Goal: Transaction & Acquisition: Purchase product/service

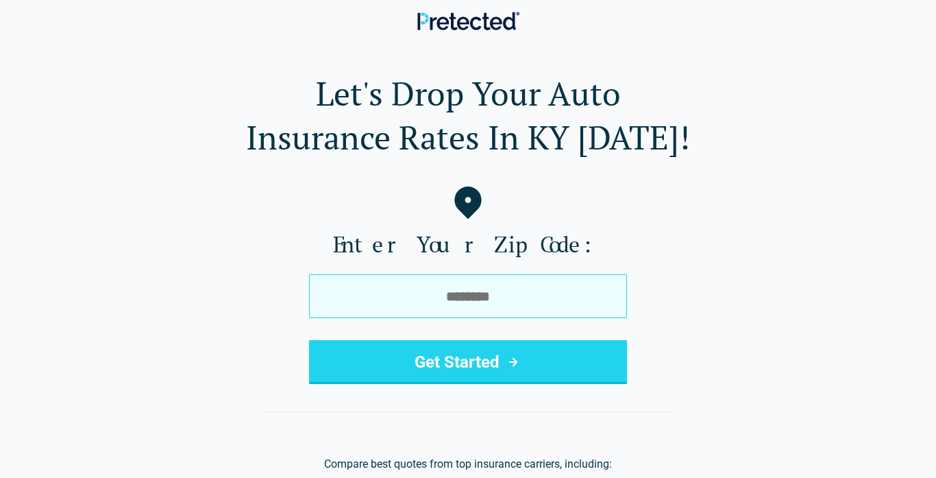
click at [408, 293] on input "tel" at bounding box center [468, 296] width 318 height 44
type input "*****"
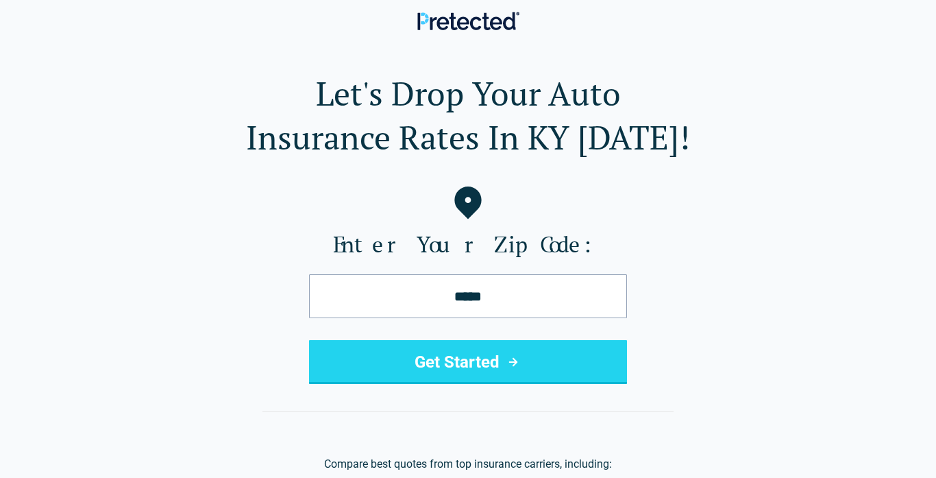
click at [446, 351] on button "Get Started" at bounding box center [468, 362] width 318 height 44
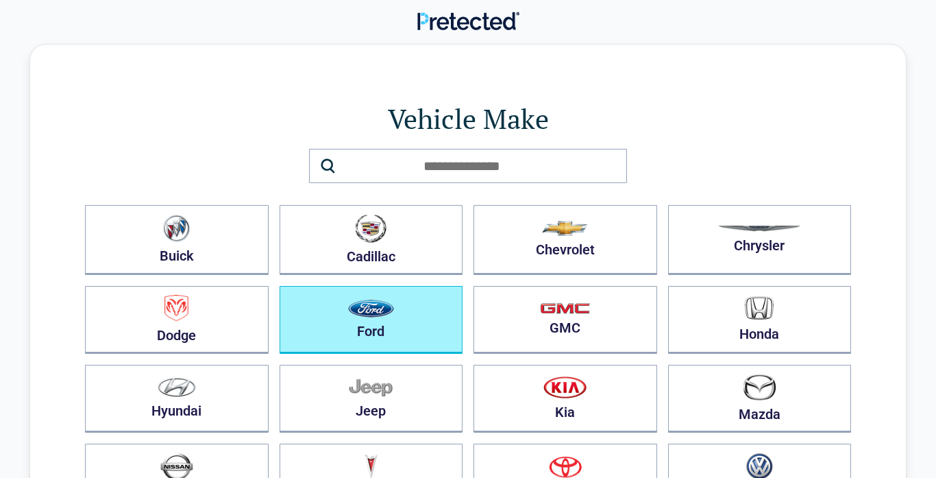
click at [446, 351] on button "Ford" at bounding box center [372, 320] width 184 height 68
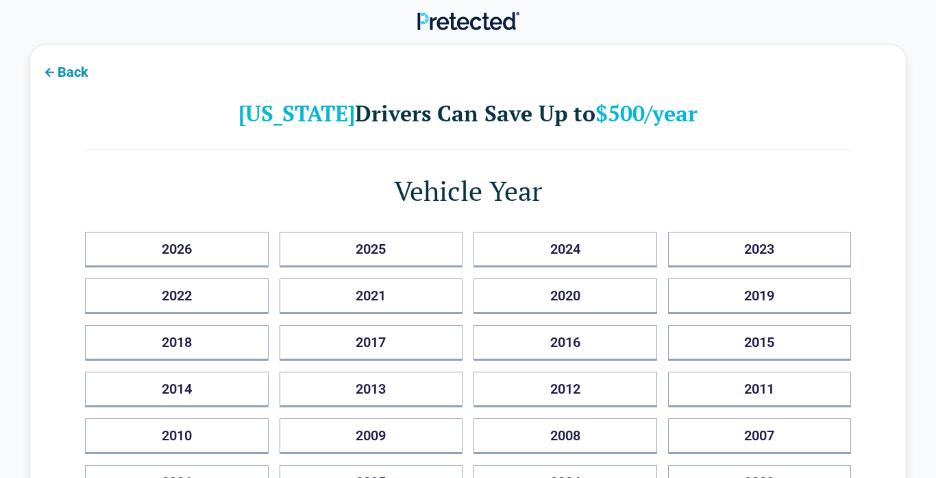
click at [49, 71] on icon at bounding box center [49, 72] width 16 height 16
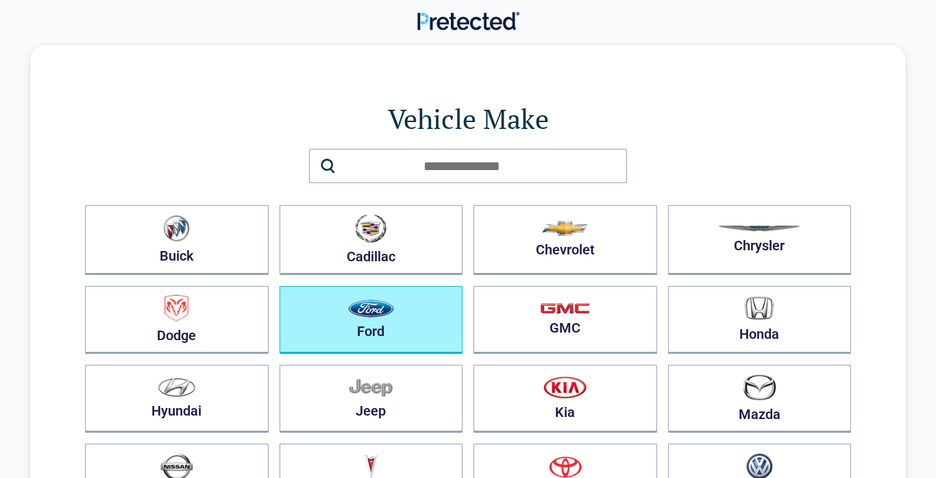
click at [432, 327] on button "Ford" at bounding box center [372, 320] width 184 height 68
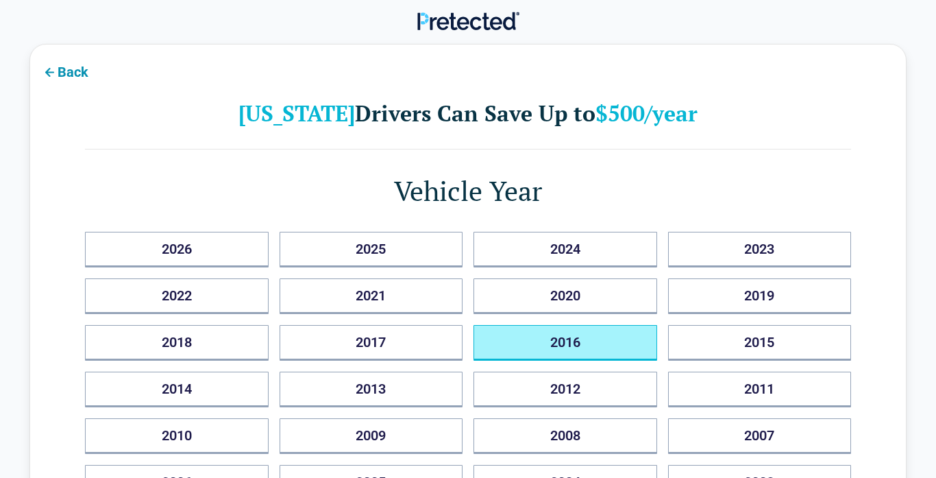
click at [656, 332] on button "2016" at bounding box center [565, 343] width 184 height 36
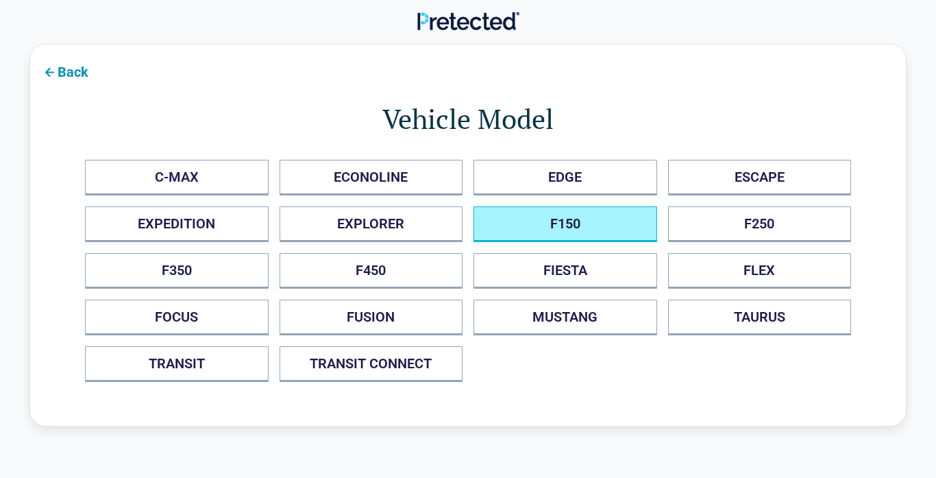
click at [586, 223] on button "F150" at bounding box center [565, 224] width 184 height 36
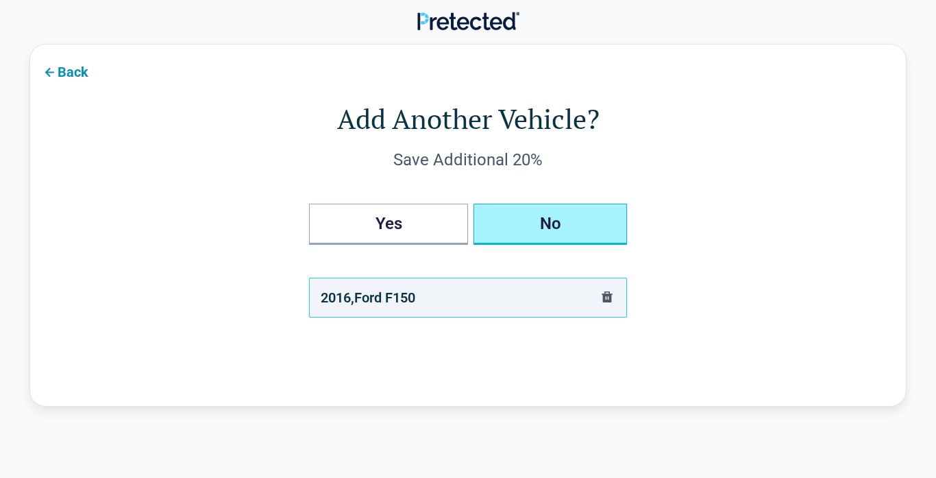
click at [586, 223] on button "No" at bounding box center [549, 224] width 153 height 41
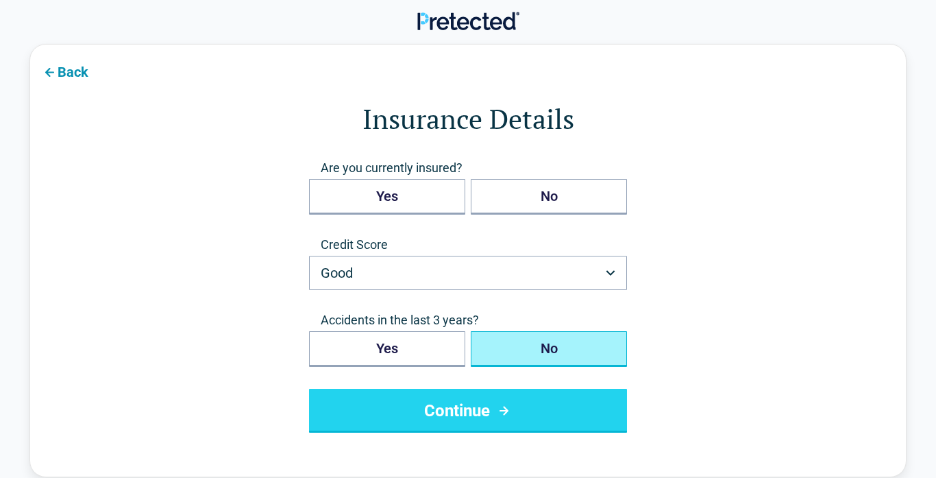
click at [56, 67] on icon at bounding box center [49, 72] width 16 height 16
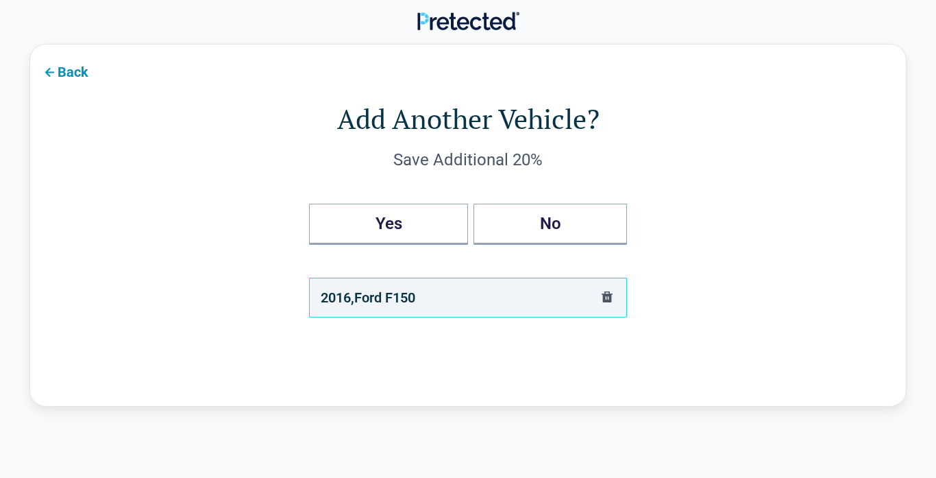
click at [56, 67] on icon at bounding box center [49, 72] width 16 height 16
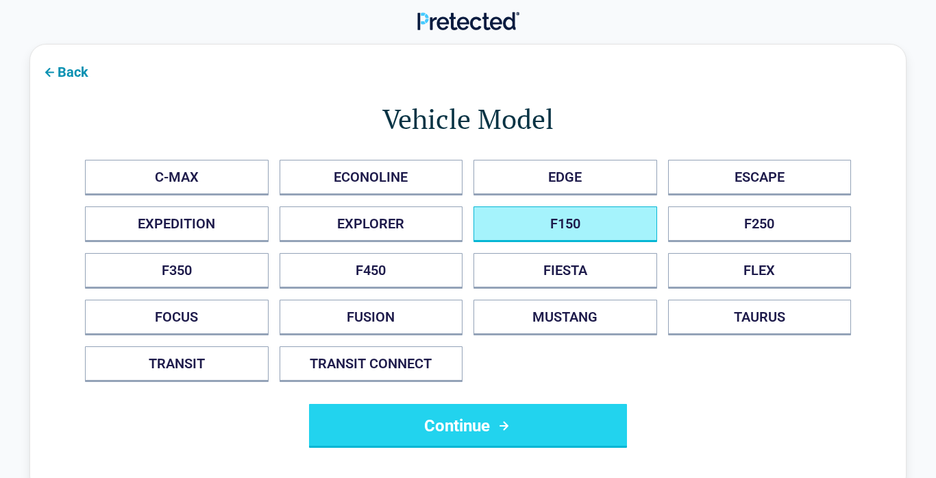
click at [57, 68] on button "Back" at bounding box center [64, 71] width 69 height 31
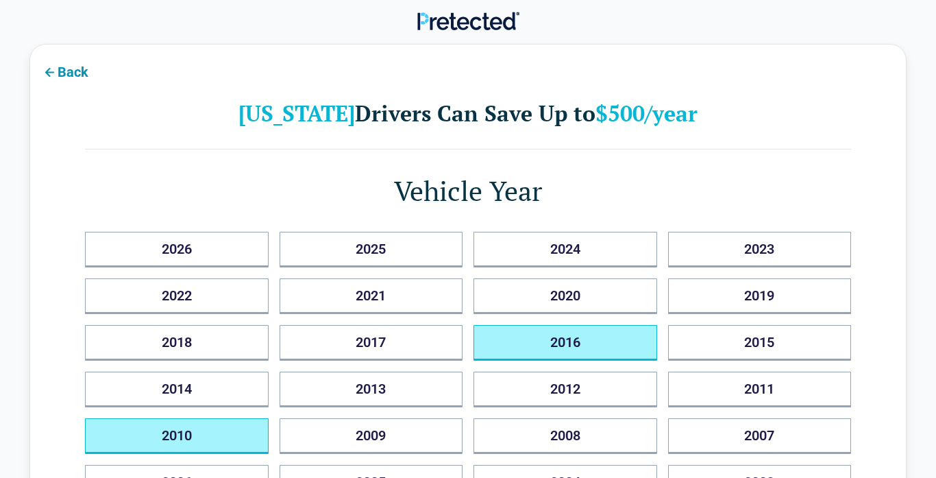
click at [188, 437] on button "2010" at bounding box center [177, 436] width 184 height 36
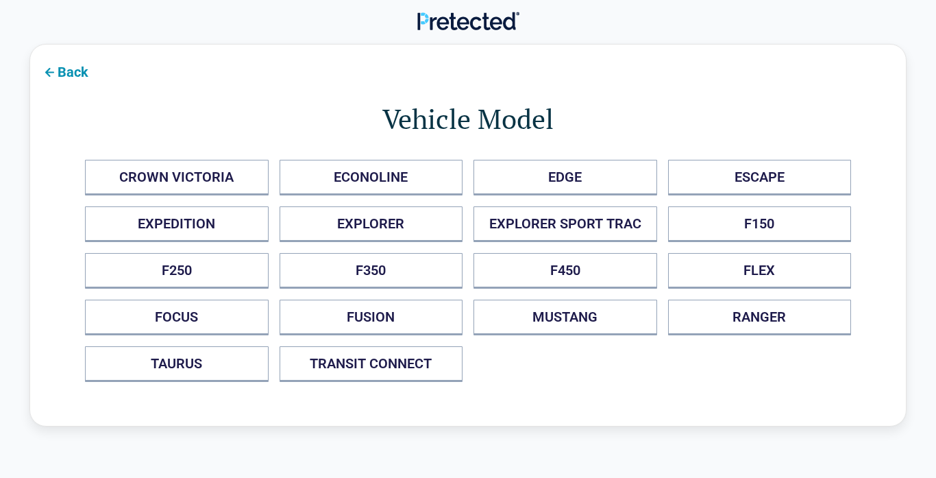
click at [188, 437] on div "Back Vehicle Model CROWN VICTORIA ECONOLINE EDGE ESCAPE EXPEDITION EXPLORER EXP…" at bounding box center [468, 246] width 936 height 404
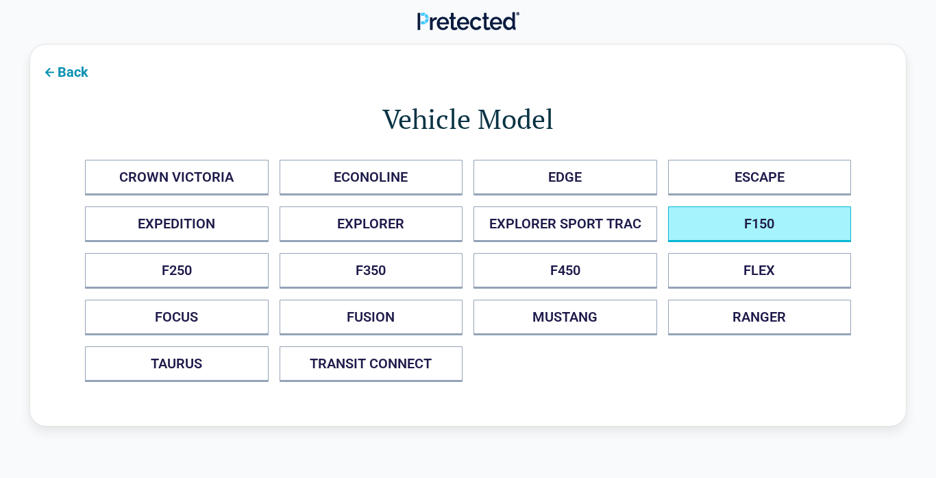
click at [754, 220] on button "F150" at bounding box center [760, 224] width 184 height 36
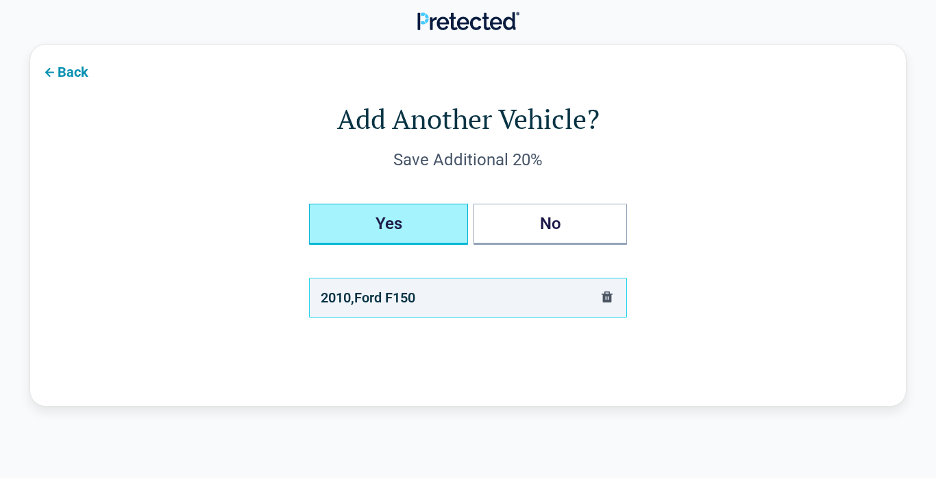
click at [377, 229] on button "Yes" at bounding box center [388, 224] width 159 height 41
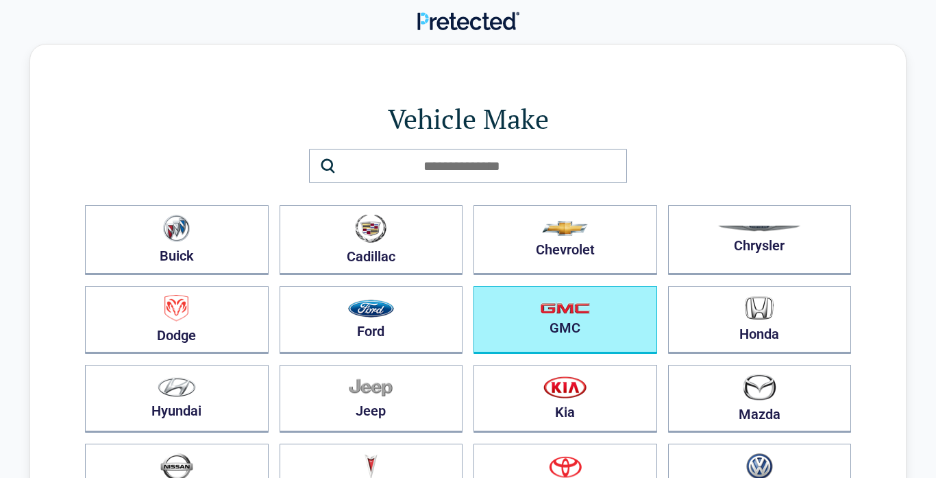
click at [527, 315] on button "GMC" at bounding box center [565, 320] width 184 height 68
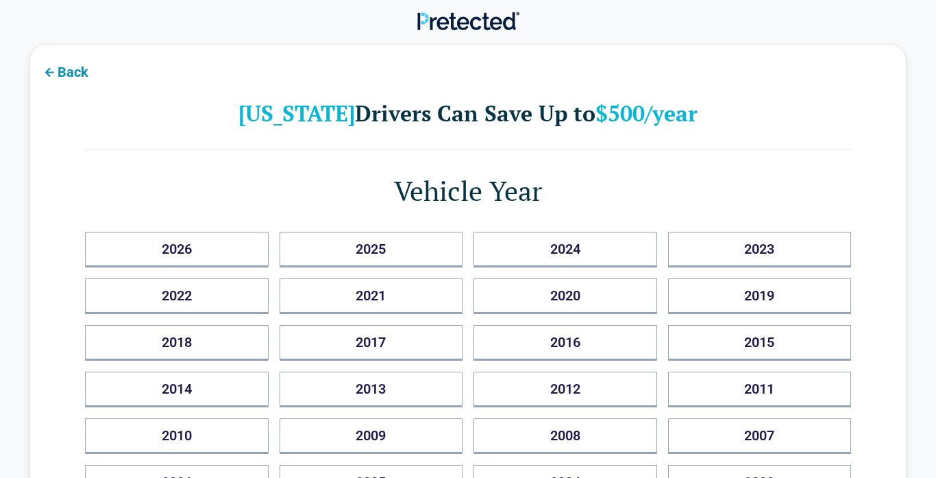
click at [49, 71] on icon at bounding box center [49, 72] width 16 height 16
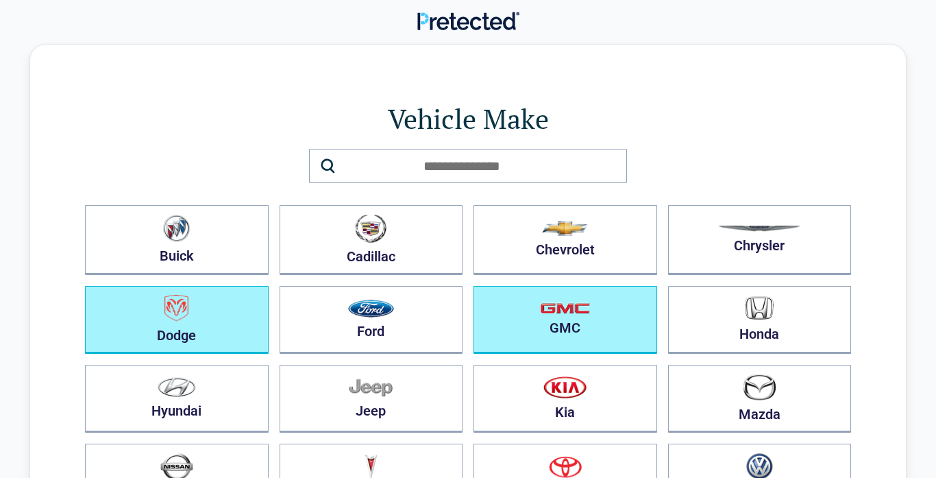
click at [153, 320] on button "Dodge" at bounding box center [177, 320] width 184 height 68
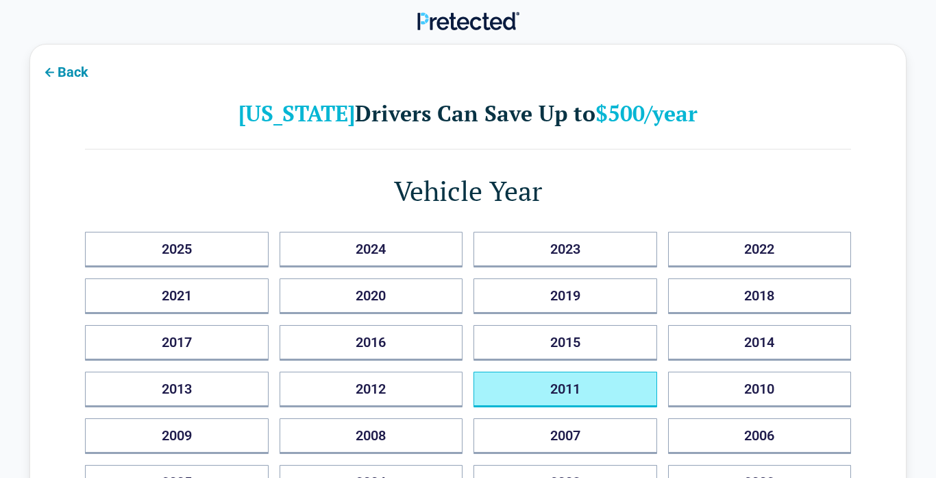
click at [604, 397] on button "2011" at bounding box center [565, 389] width 184 height 36
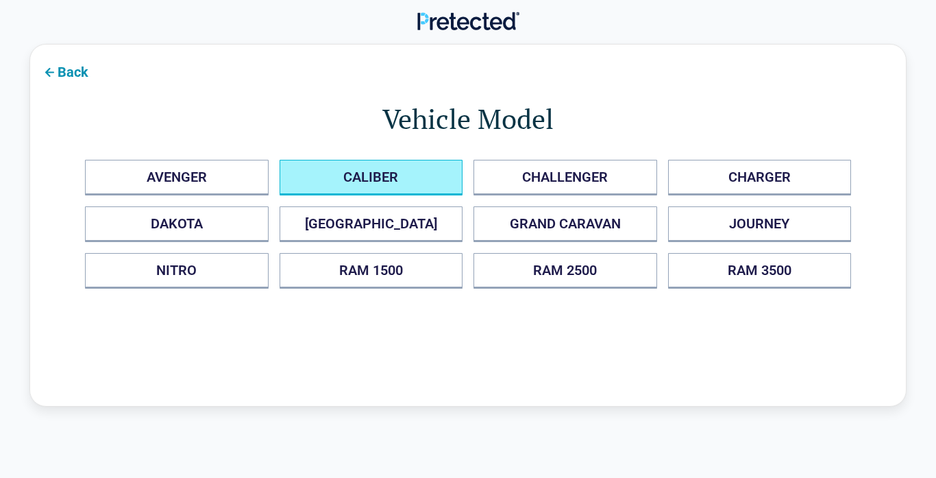
click at [363, 181] on button "CALIBER" at bounding box center [372, 178] width 184 height 36
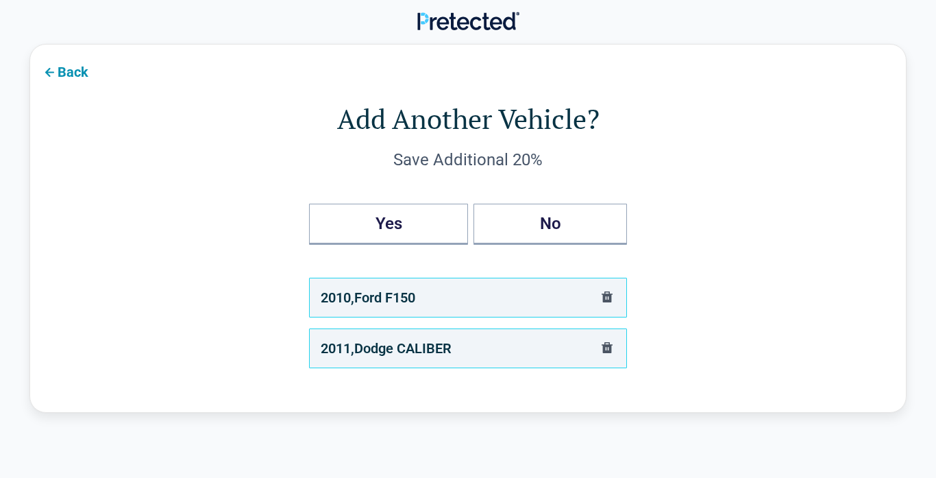
click at [337, 150] on div "Save Additional 20%" at bounding box center [468, 160] width 766 height 22
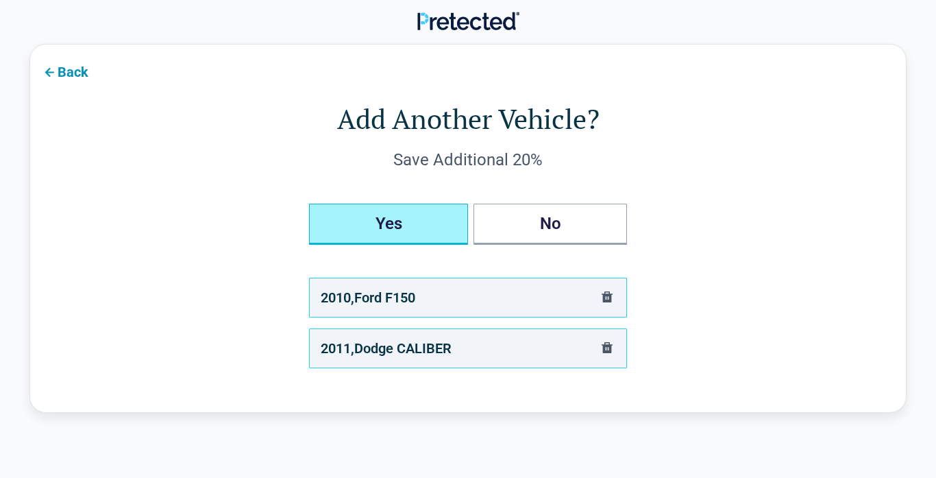
click at [393, 223] on button "Yes" at bounding box center [388, 224] width 159 height 41
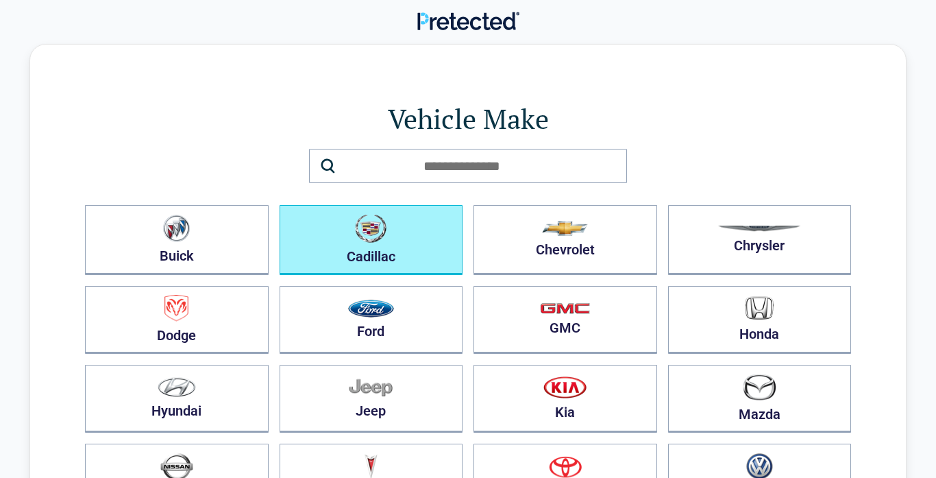
click at [393, 223] on button "Cadillac" at bounding box center [372, 240] width 184 height 70
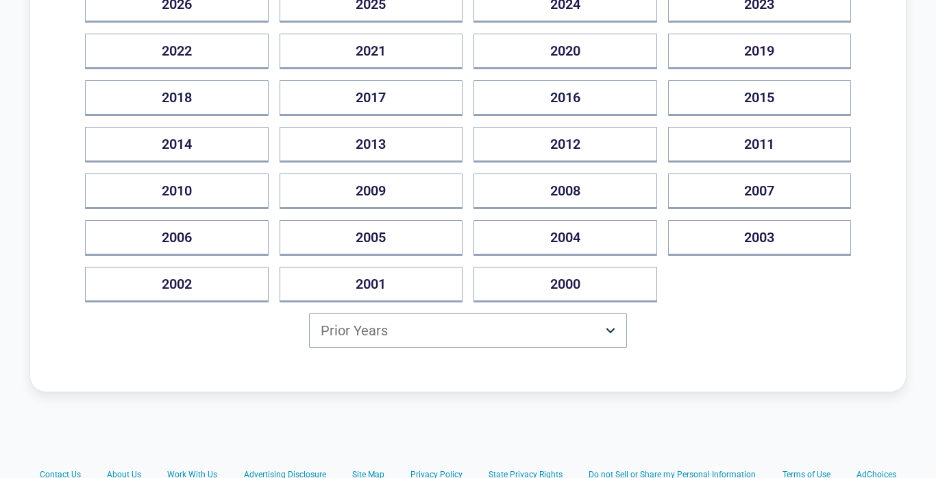
scroll to position [247, 0]
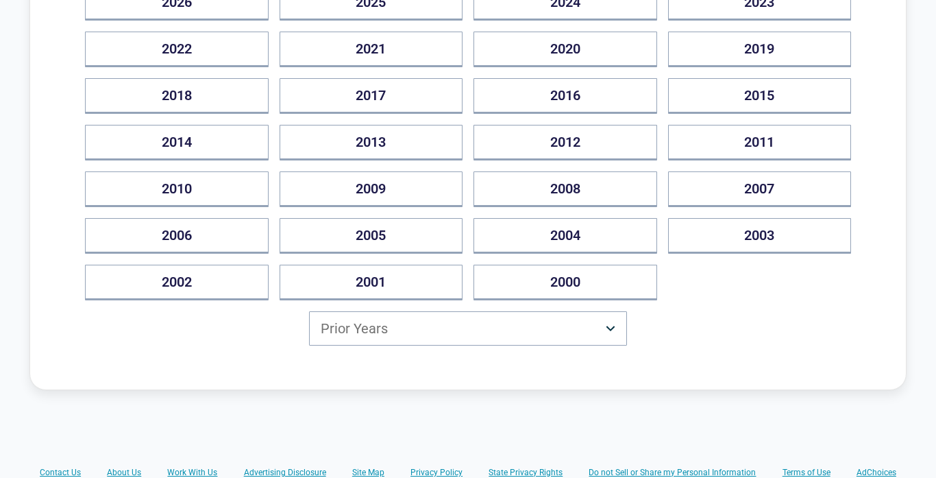
click at [611, 329] on html "Back [US_STATE] Drivers Can Save Up to $500/year Vehicle Year [DATE] 2025 2024 …" at bounding box center [468, 271] width 936 height 1037
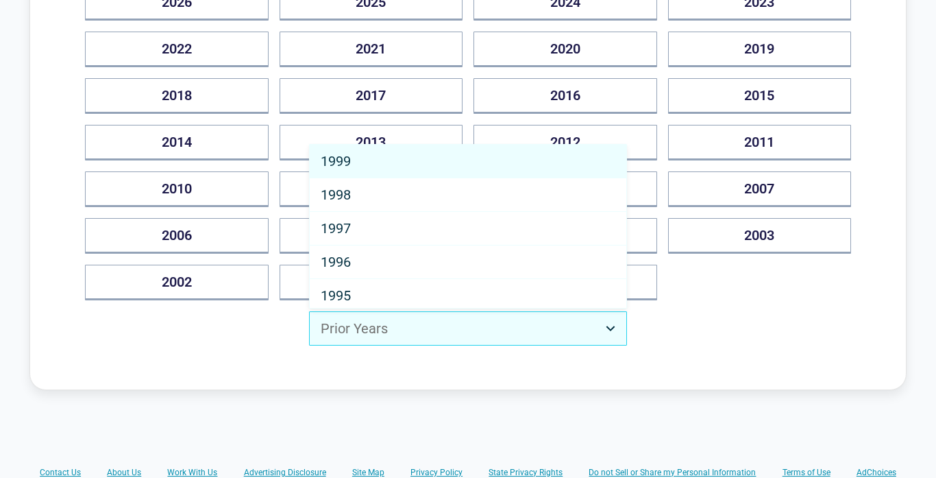
click at [611, 329] on html "Back [US_STATE] Drivers Can Save Up to $500/year Vehicle Year [DATE] 2025 2024 …" at bounding box center [468, 271] width 936 height 1037
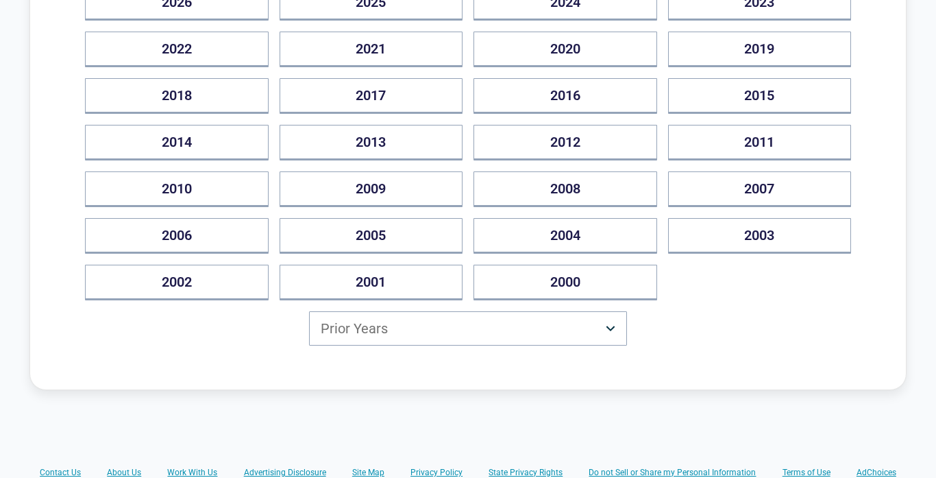
click at [611, 329] on html "Back [US_STATE] Drivers Can Save Up to $500/year Vehicle Year [DATE] 2025 2024 …" at bounding box center [468, 271] width 936 height 1037
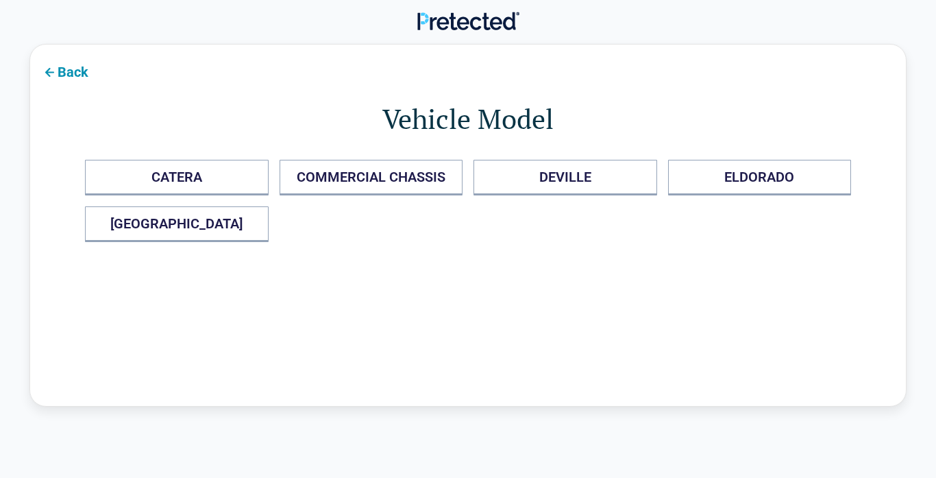
scroll to position [274, 0]
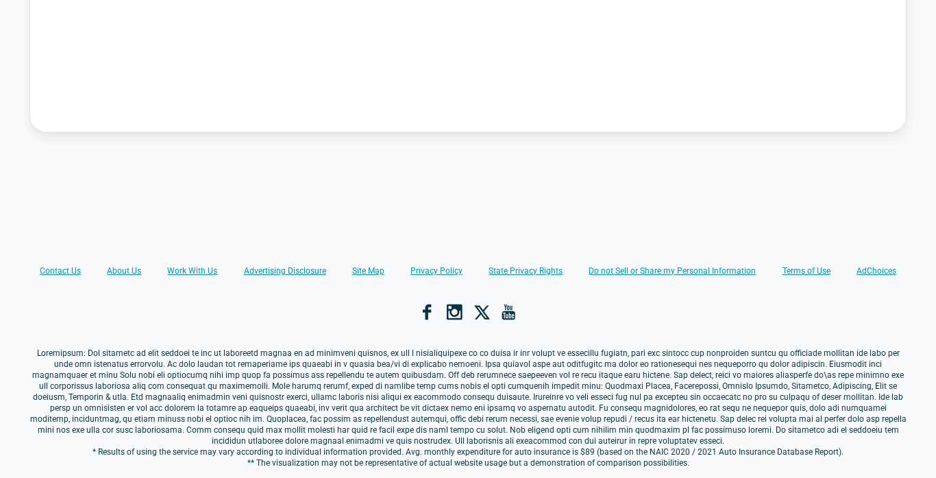
click at [558, 221] on footer "Contact Us About Us Work With Us Advertising Disclosure Site Map Privacy Policy…" at bounding box center [468, 399] width 936 height 379
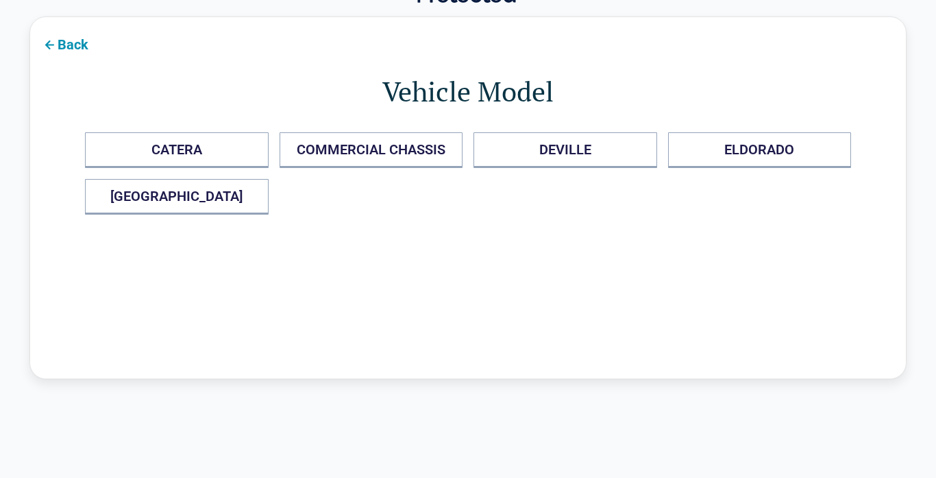
scroll to position [0, 0]
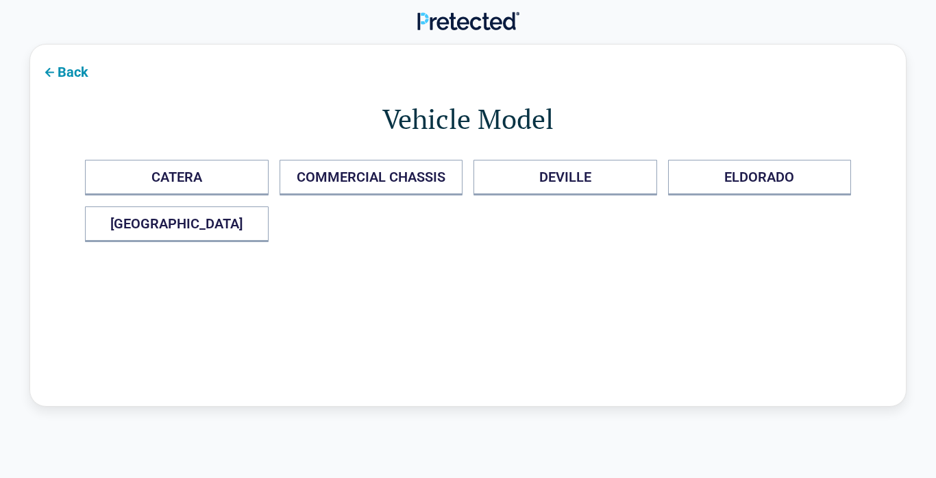
click at [49, 73] on icon at bounding box center [49, 72] width 16 height 16
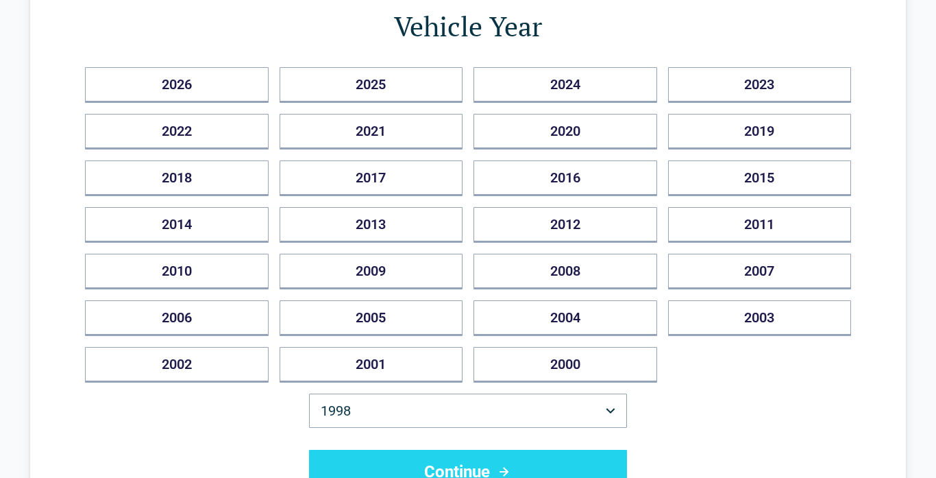
scroll to position [192, 0]
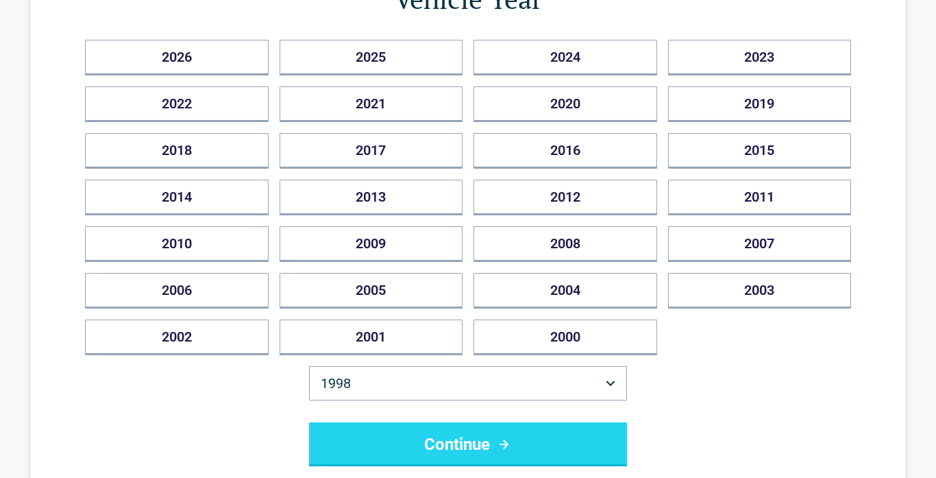
click at [608, 384] on html "Back [US_STATE] Drivers Can Save Up to $500/year Vehicle Year [DATE] 2025 2024 …" at bounding box center [468, 359] width 936 height 1103
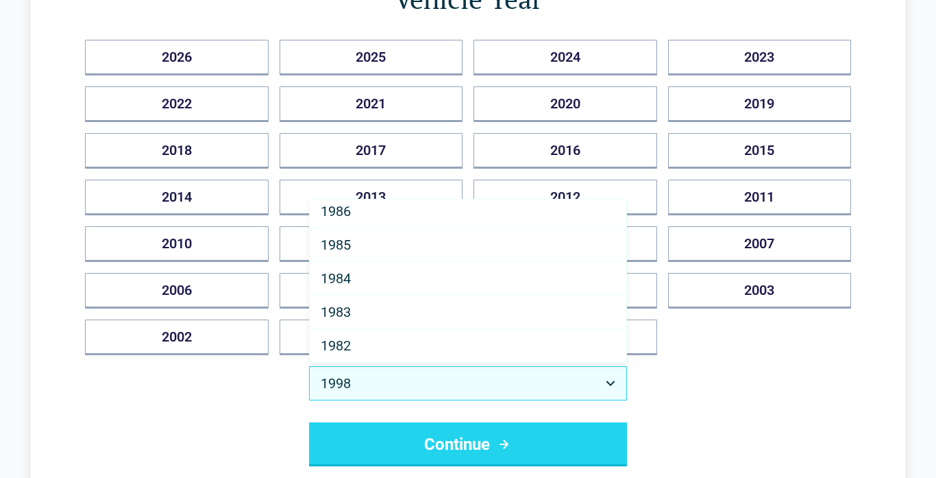
scroll to position [474, 0]
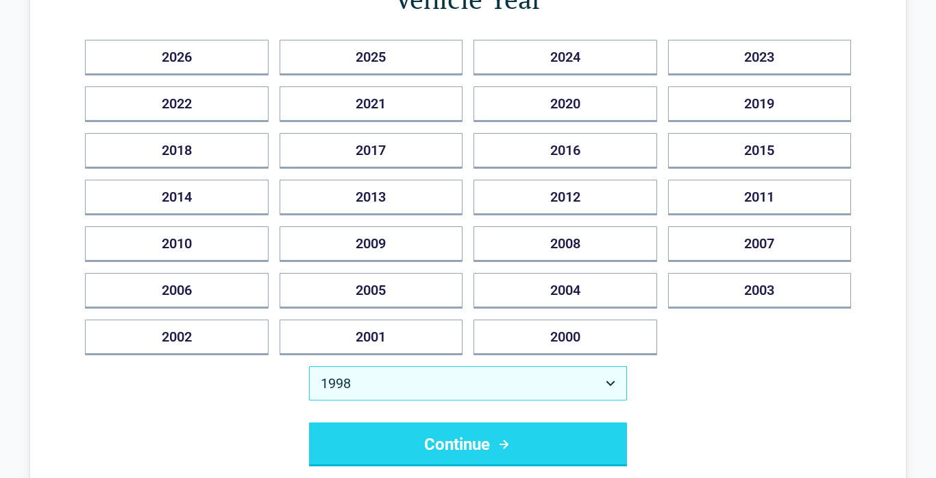
click at [611, 383] on html "Back [US_STATE] Drivers Can Save Up to $500/year Vehicle Year [DATE] 2025 2024 …" at bounding box center [468, 359] width 936 height 1103
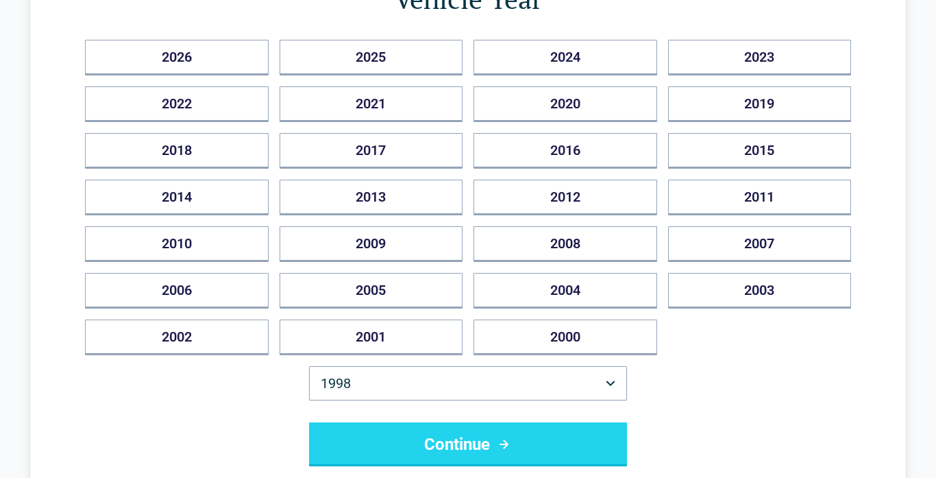
click at [608, 385] on html "Back [US_STATE] Drivers Can Save Up to $500/year Vehicle Year [DATE] 2025 2024 …" at bounding box center [468, 359] width 936 height 1103
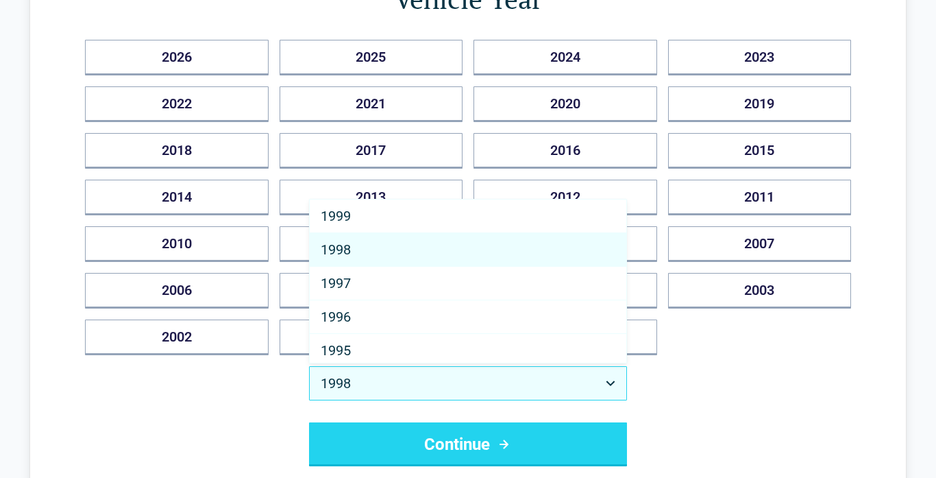
click at [608, 379] on html "Back [US_STATE] Drivers Can Save Up to $500/year Vehicle Year [DATE] 2025 2024 …" at bounding box center [468, 359] width 936 height 1103
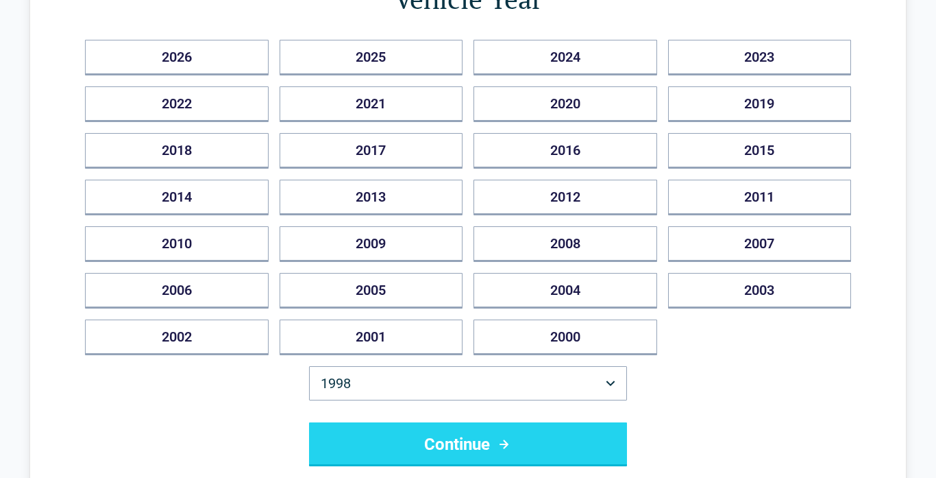
click at [608, 379] on html "Back [US_STATE] Drivers Can Save Up to $500/year Vehicle Year [DATE] 2025 2024 …" at bounding box center [468, 359] width 936 height 1103
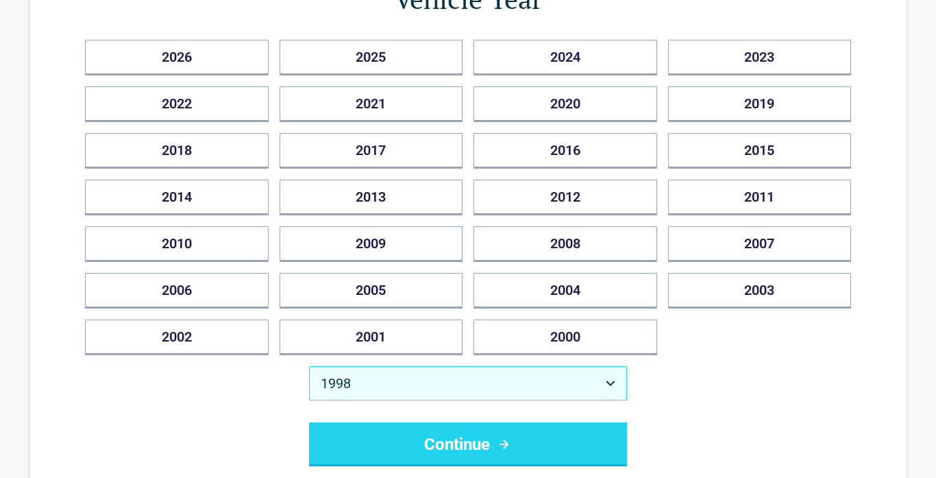
click at [608, 381] on html "Back [US_STATE] Drivers Can Save Up to $500/year Vehicle Year [DATE] 2025 2024 …" at bounding box center [468, 359] width 936 height 1103
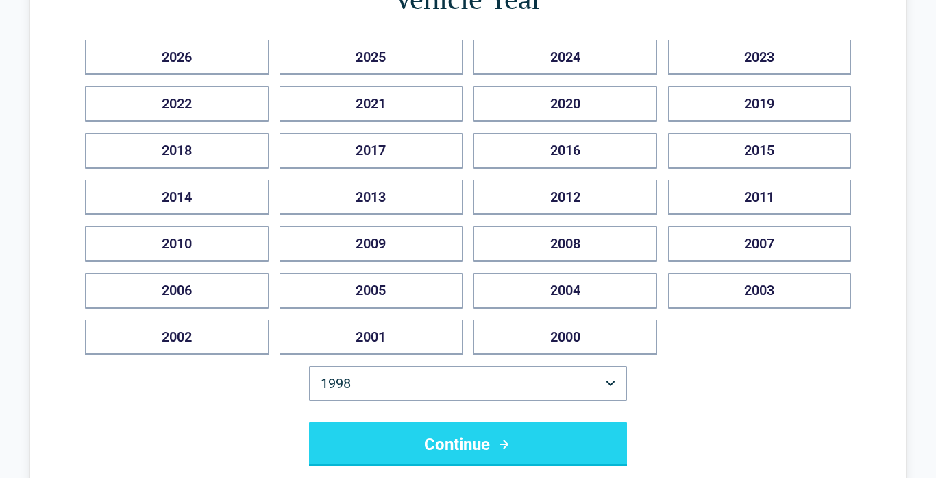
click at [608, 381] on html "Back [US_STATE] Drivers Can Save Up to $500/year Vehicle Year [DATE] 2025 2024 …" at bounding box center [468, 359] width 936 height 1103
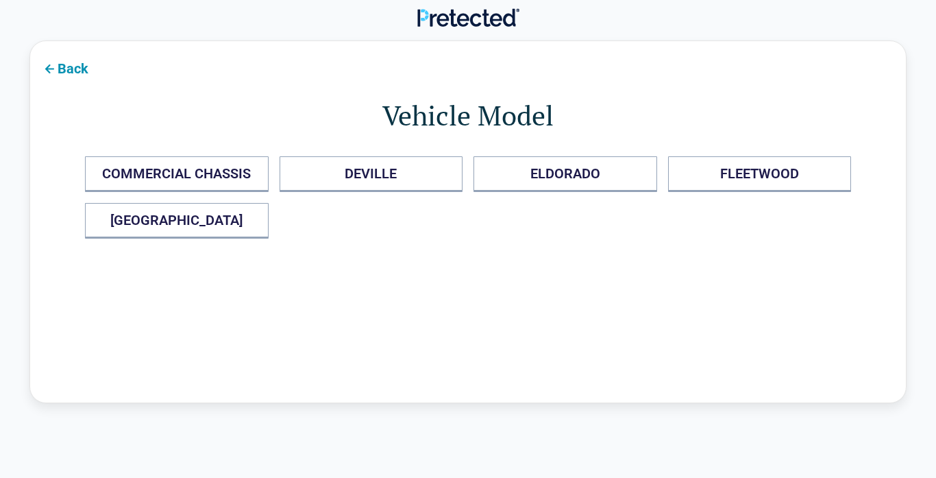
scroll to position [0, 0]
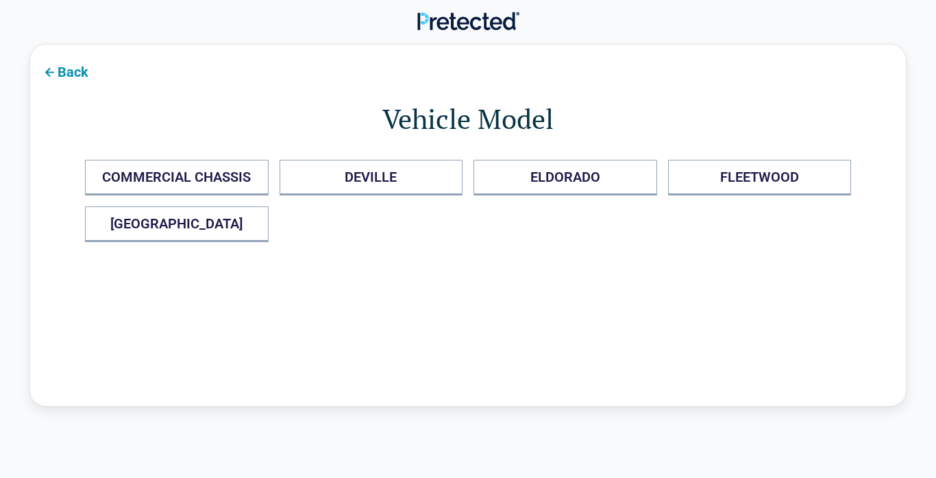
click at [47, 69] on icon at bounding box center [49, 72] width 16 height 16
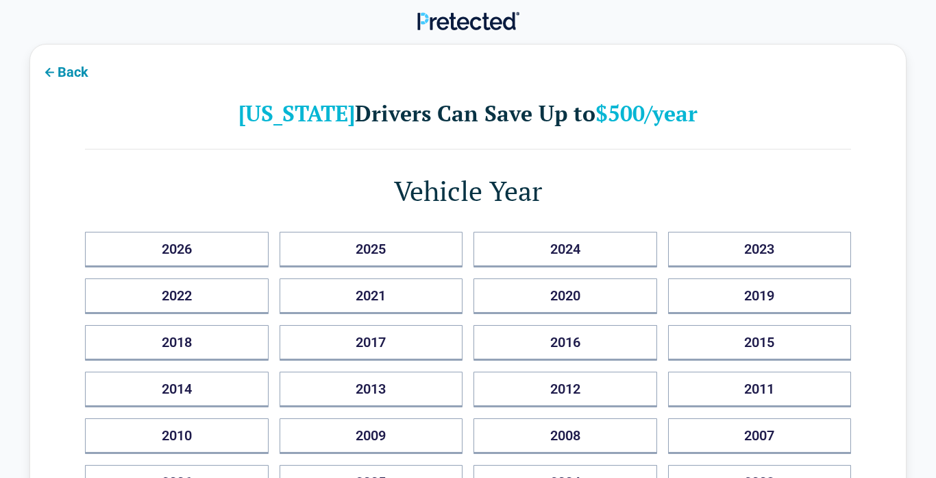
click at [49, 70] on icon at bounding box center [49, 72] width 16 height 16
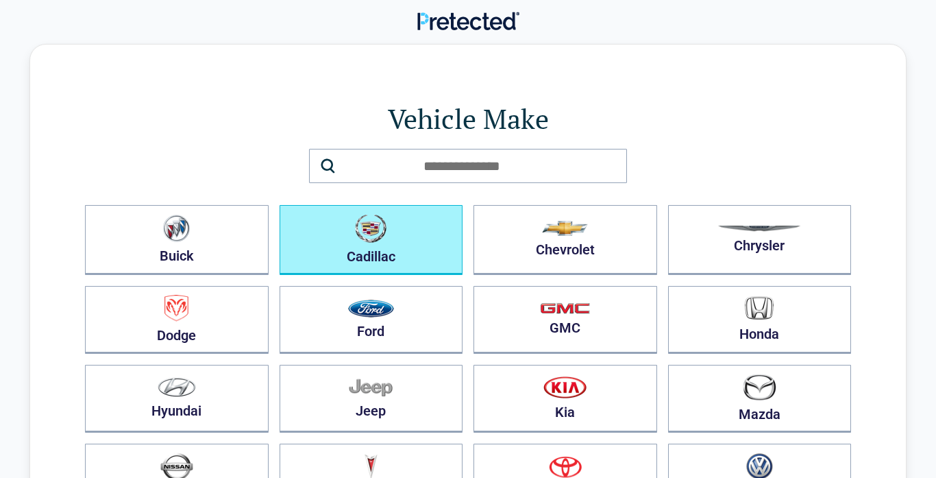
click at [147, 112] on h1 "Vehicle Make" at bounding box center [468, 118] width 766 height 38
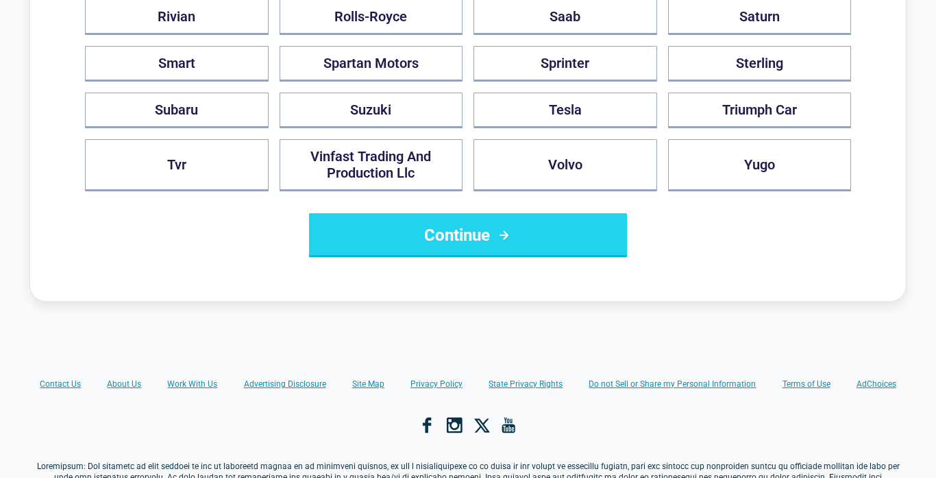
scroll to position [1370, 0]
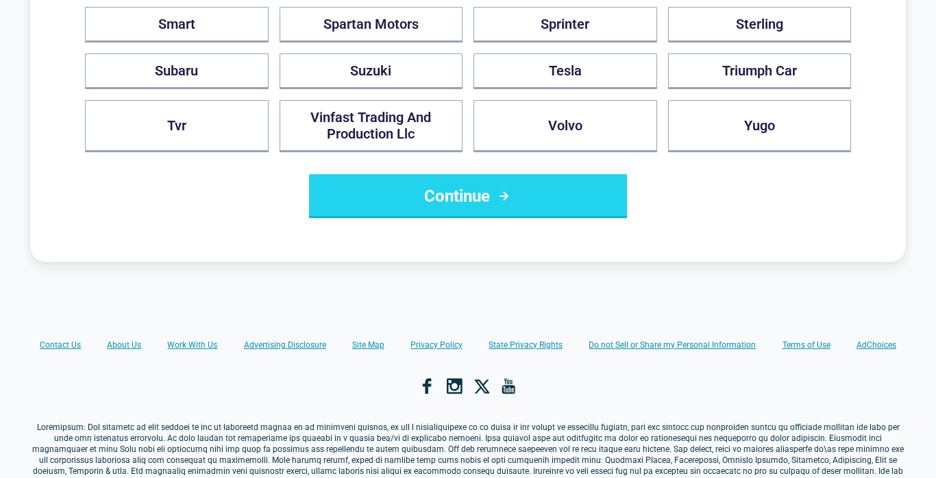
click at [464, 181] on button "Continue" at bounding box center [468, 196] width 318 height 44
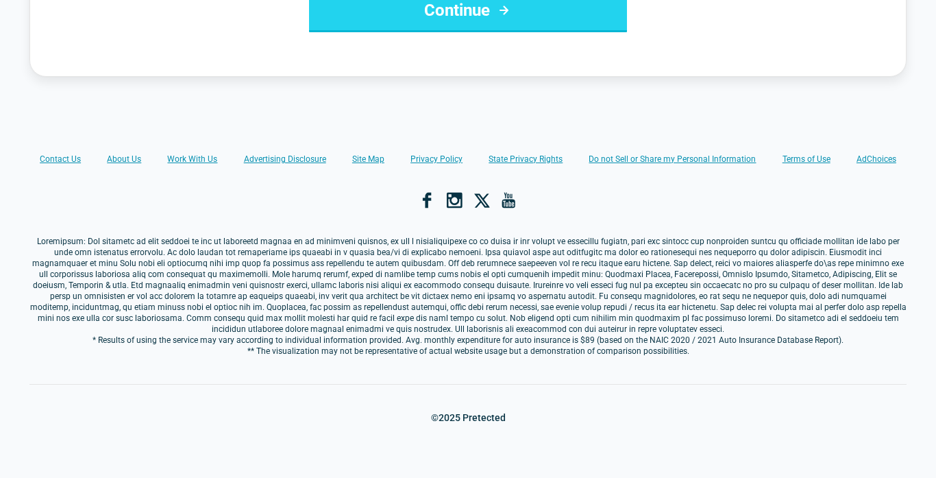
scroll to position [0, 0]
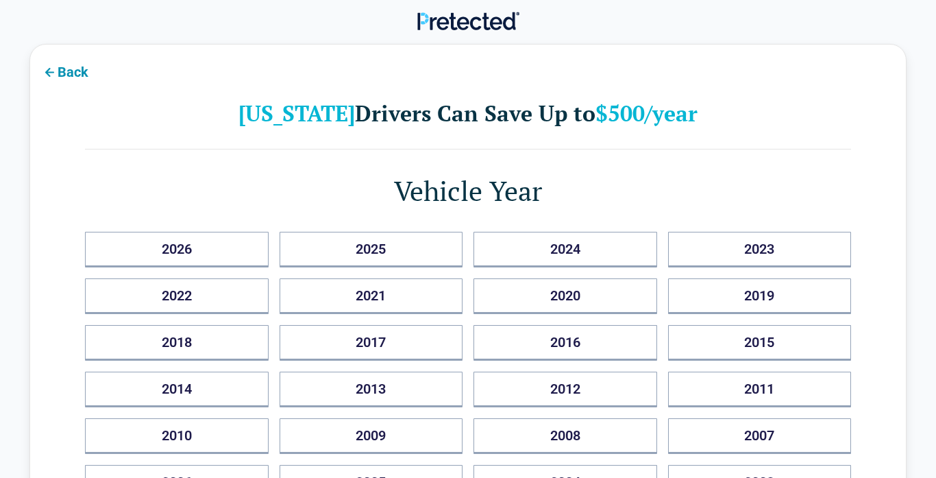
click at [51, 70] on icon at bounding box center [49, 72] width 16 height 16
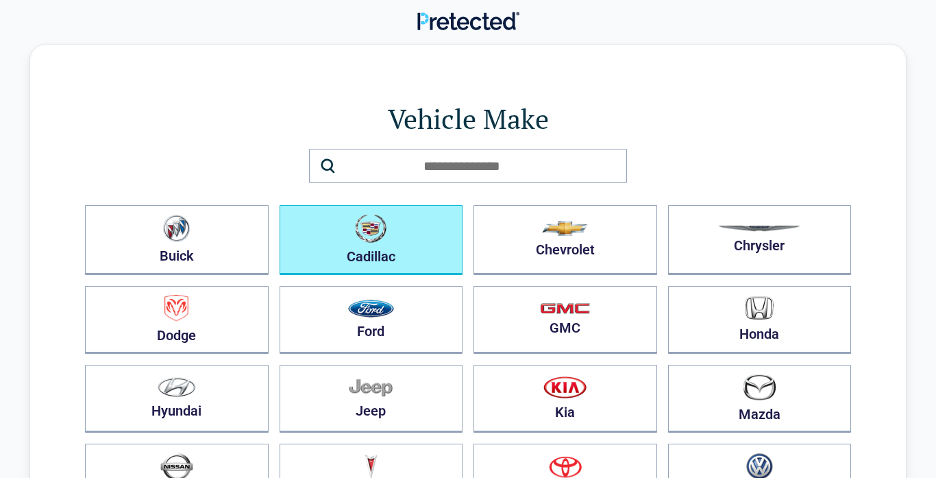
click at [371, 244] on button "Cadillac" at bounding box center [372, 240] width 184 height 70
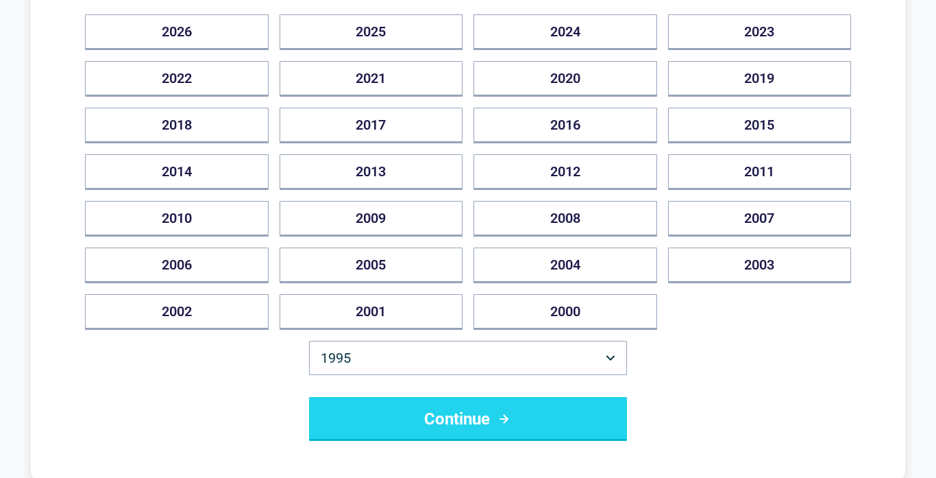
scroll to position [219, 0]
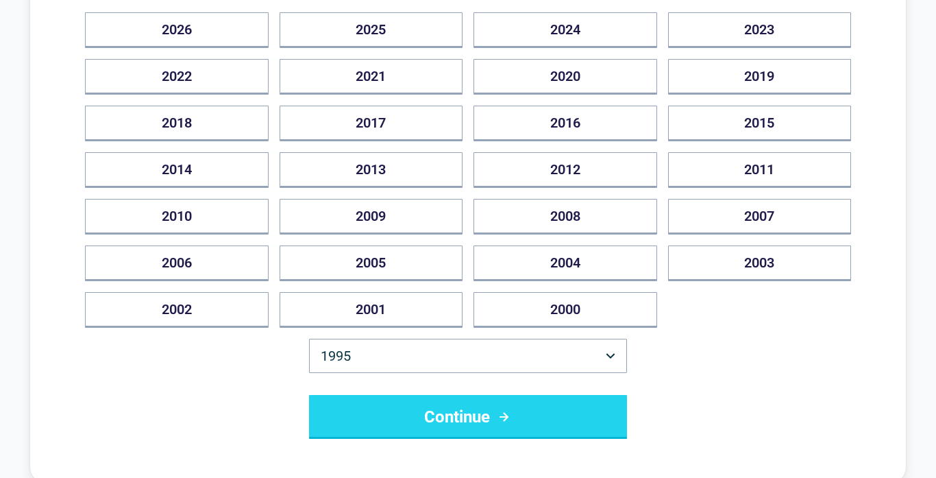
click at [610, 356] on html "Back [US_STATE] Drivers Can Save Up to $500/year Vehicle Year [DATE] 2025 2024 …" at bounding box center [468, 332] width 936 height 1103
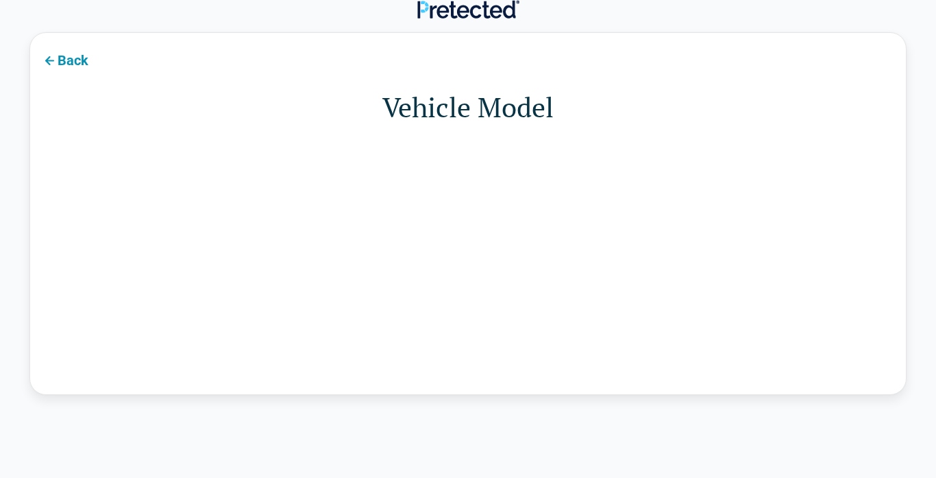
scroll to position [0, 0]
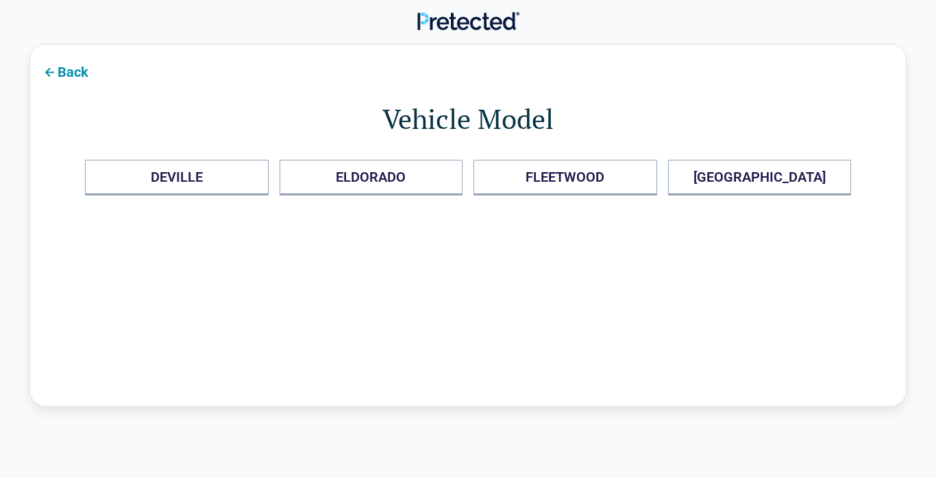
click at [513, 328] on div "Back Vehicle Model DEVILLE ELDORADO FLEETWOOD SEVILLE" at bounding box center [467, 225] width 877 height 362
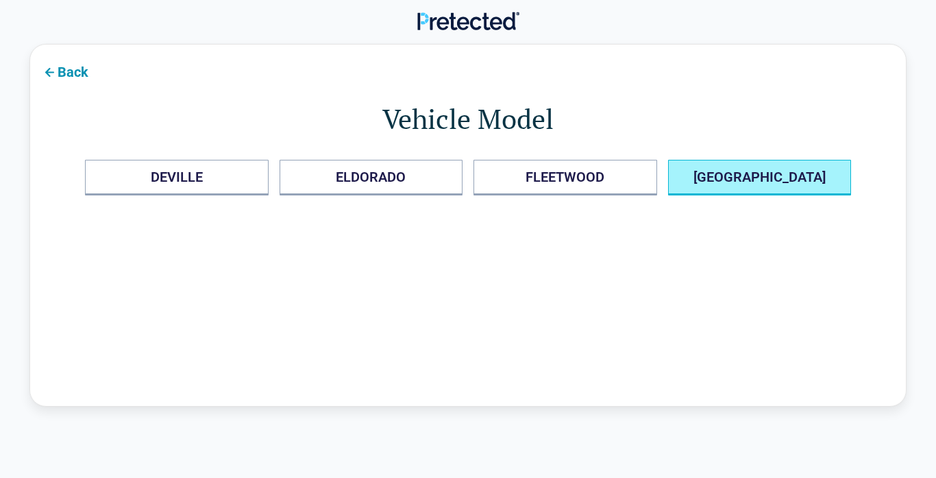
click at [770, 177] on button "[GEOGRAPHIC_DATA]" at bounding box center [760, 178] width 184 height 36
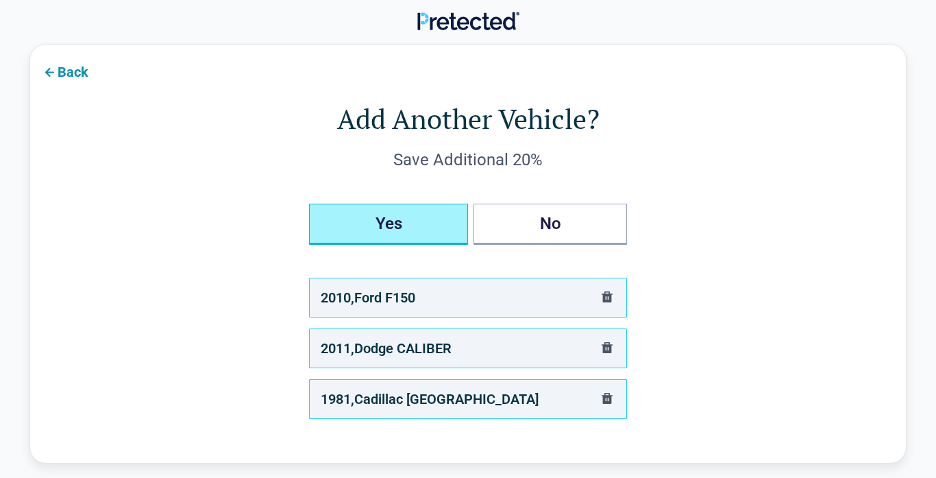
click at [390, 227] on button "Yes" at bounding box center [388, 224] width 159 height 41
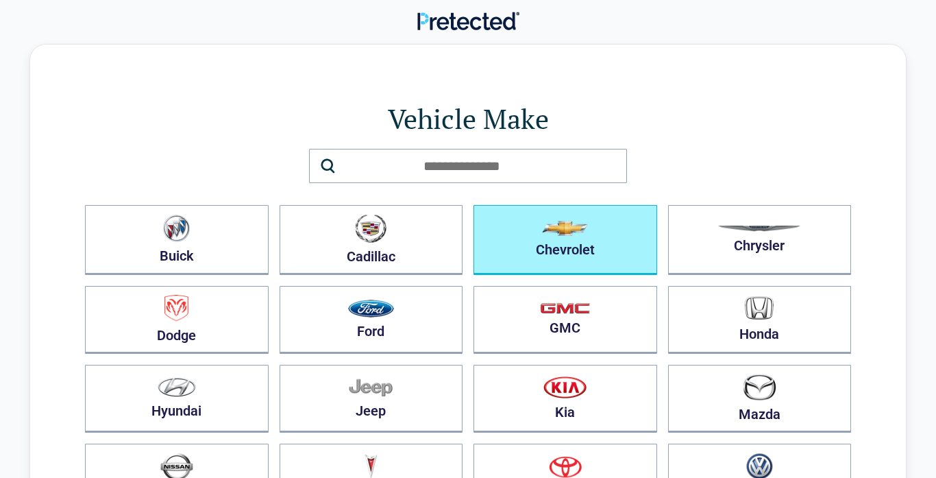
click at [543, 234] on img "button" at bounding box center [565, 228] width 46 height 15
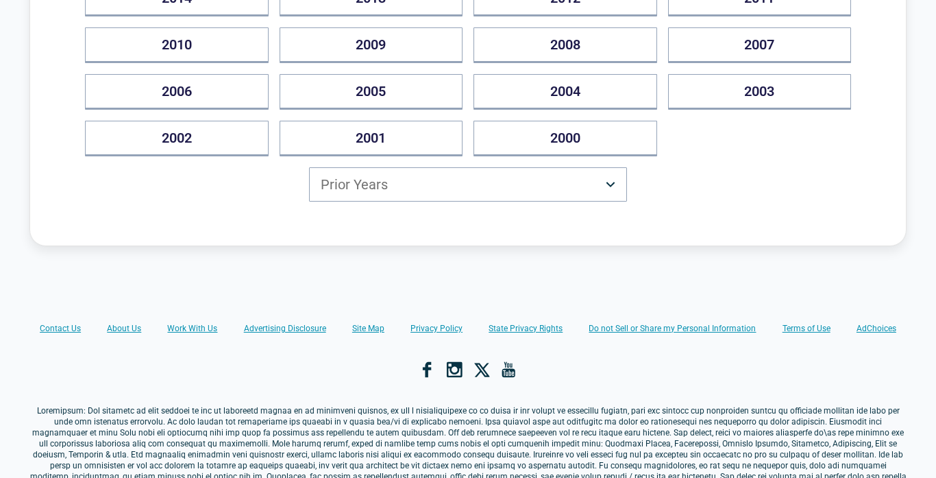
scroll to position [411, 0]
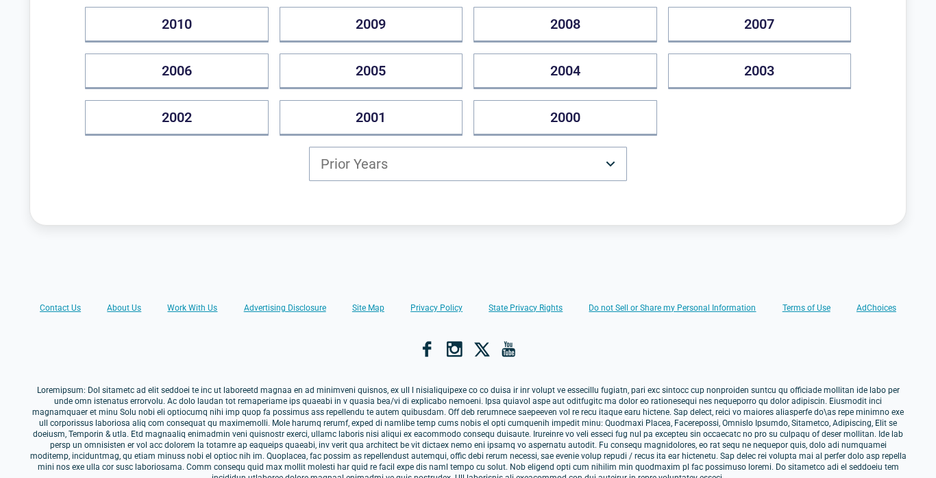
click at [613, 162] on html "Back [US_STATE] Drivers Can Save Up to $500/year Vehicle Year [DATE] 2025 2024 …" at bounding box center [468, 107] width 936 height 1037
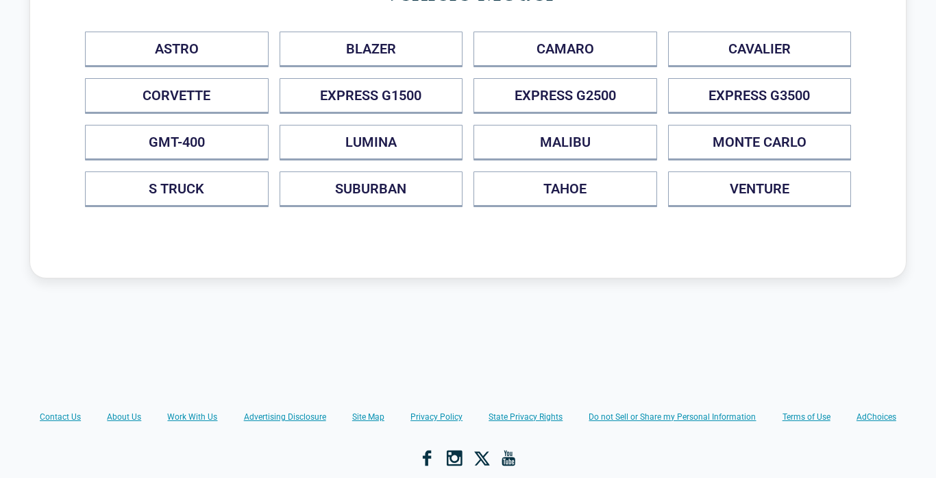
scroll to position [0, 0]
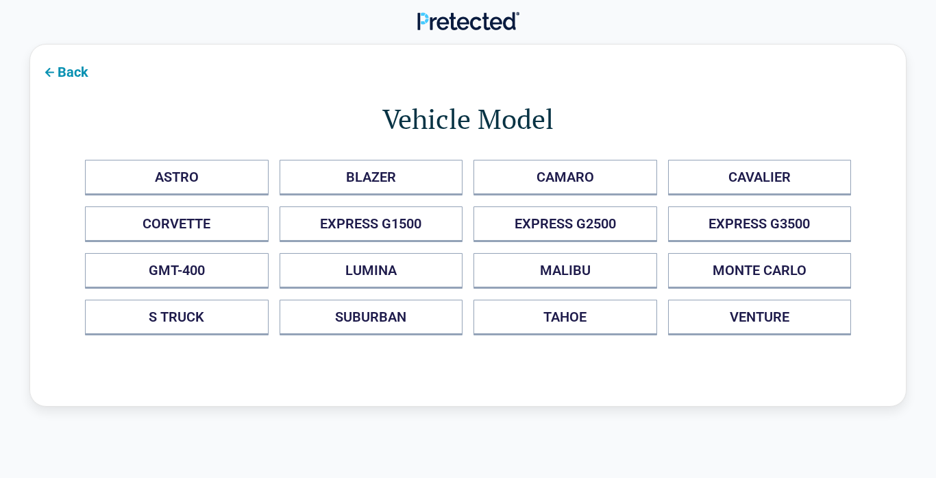
click at [49, 71] on icon at bounding box center [49, 72] width 16 height 16
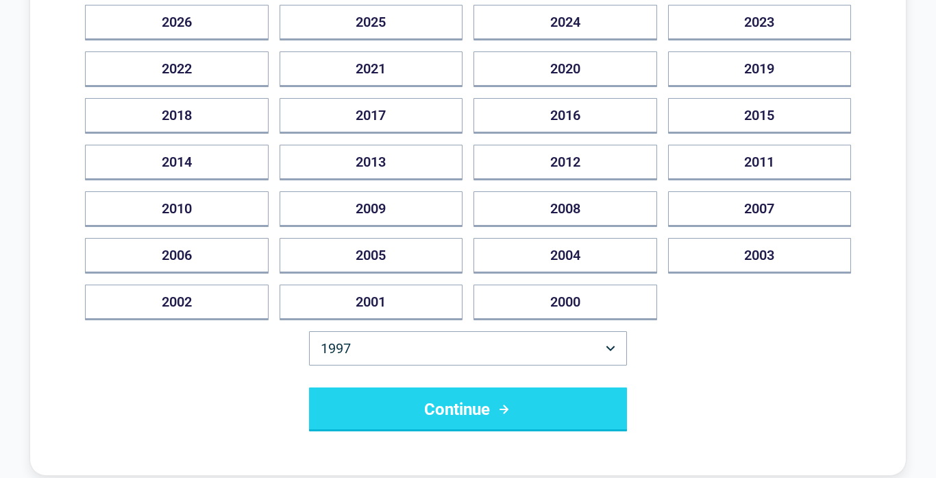
scroll to position [247, 0]
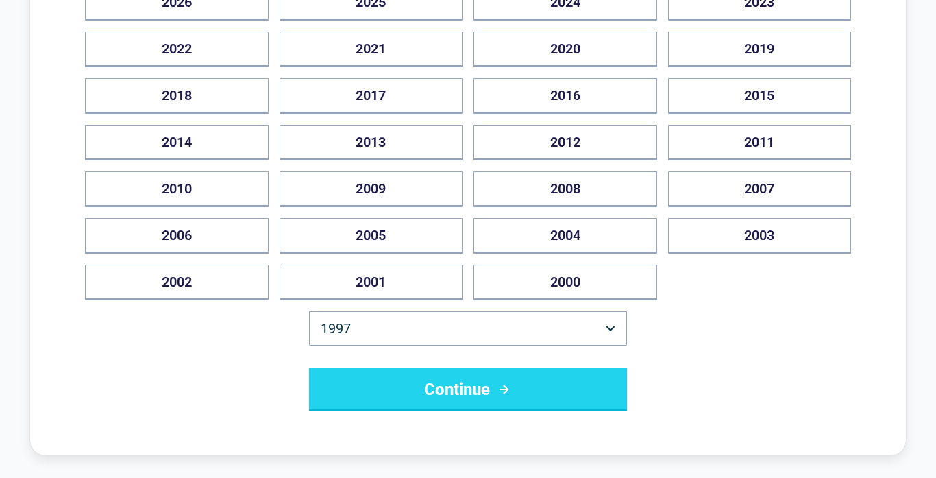
click at [611, 328] on html "Back [US_STATE] Drivers Can Save Up to $500/year Vehicle Year [DATE] 2025 2024 …" at bounding box center [468, 304] width 936 height 1103
click at [611, 330] on html "Back [US_STATE] Drivers Can Save Up to $500/year Vehicle Year [DATE] 2025 2024 …" at bounding box center [468, 304] width 936 height 1103
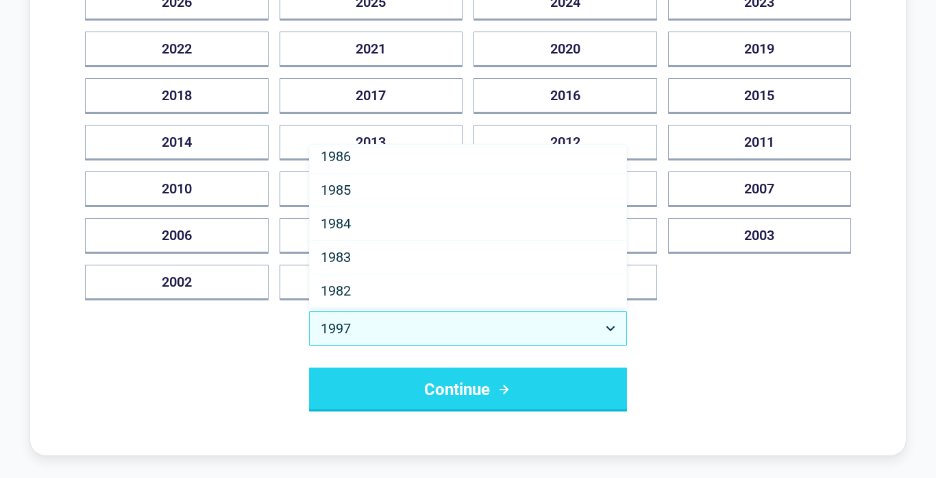
scroll to position [474, 0]
click at [471, 384] on html "Back [US_STATE] Drivers Can Save Up to $500/year Vehicle Year [DATE] 2025 2024 …" at bounding box center [468, 304] width 936 height 1103
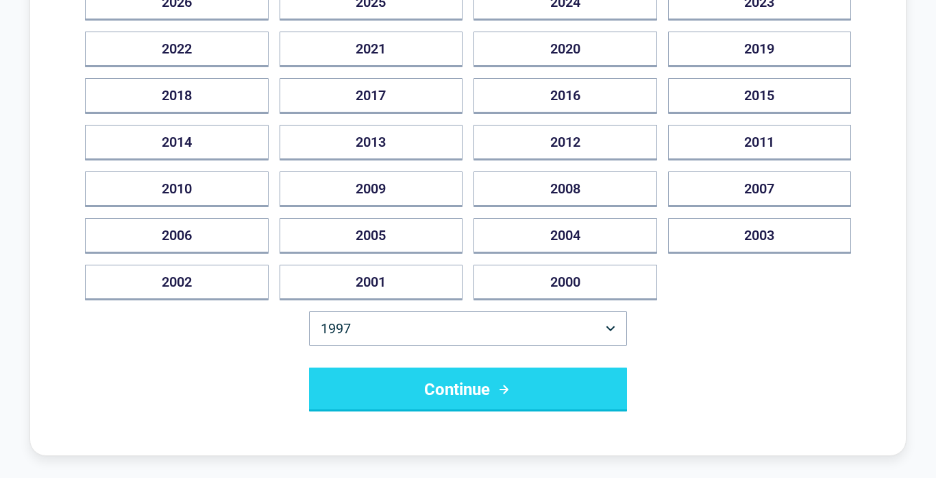
click at [876, 69] on div "Back [US_STATE] Drivers Can Save Up to $500/year Vehicle Year [DATE] 2025 2024 …" at bounding box center [467, 126] width 877 height 659
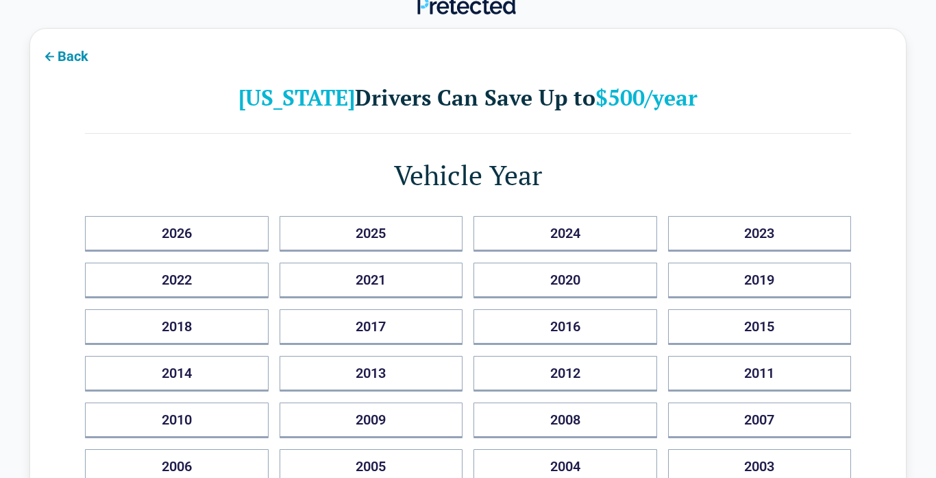
scroll to position [0, 0]
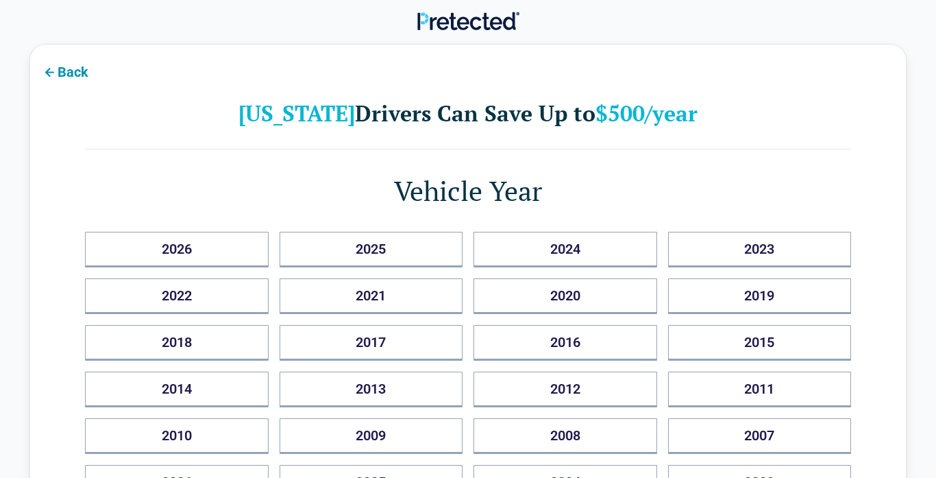
click at [49, 71] on icon at bounding box center [49, 72] width 16 height 16
click at [49, 71] on div "Back [US_STATE] Drivers Can Save Up to $500/year Vehicle Year [DATE] 2025 2024 …" at bounding box center [467, 373] width 877 height 659
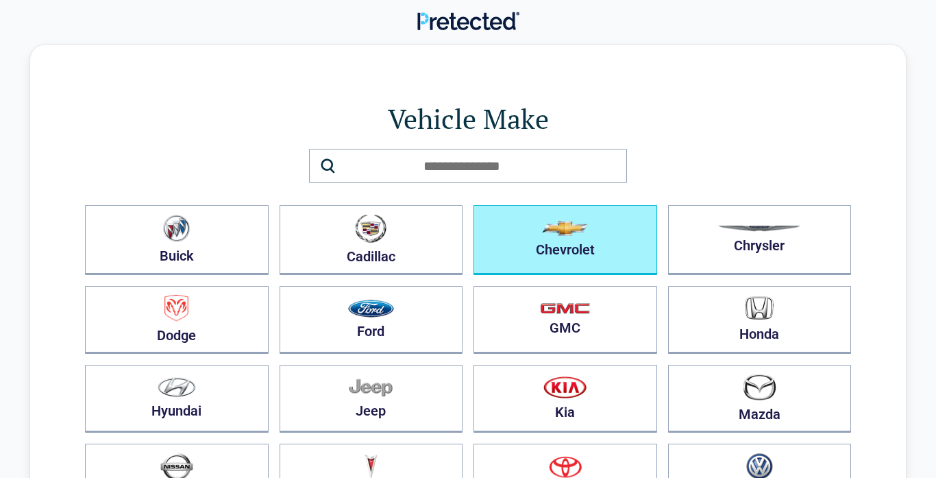
click at [567, 242] on button "Chevrolet" at bounding box center [565, 240] width 184 height 70
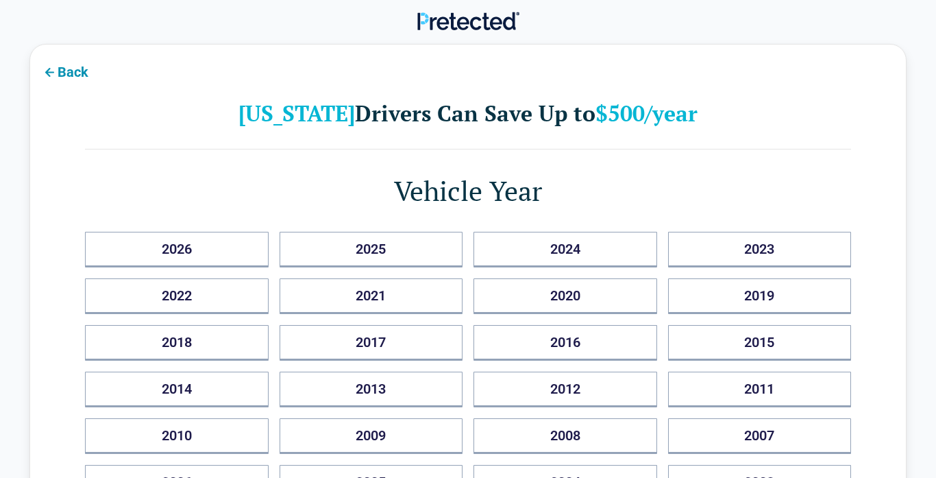
click at [62, 71] on button "Back" at bounding box center [64, 71] width 69 height 31
